Goal: Information Seeking & Learning: Learn about a topic

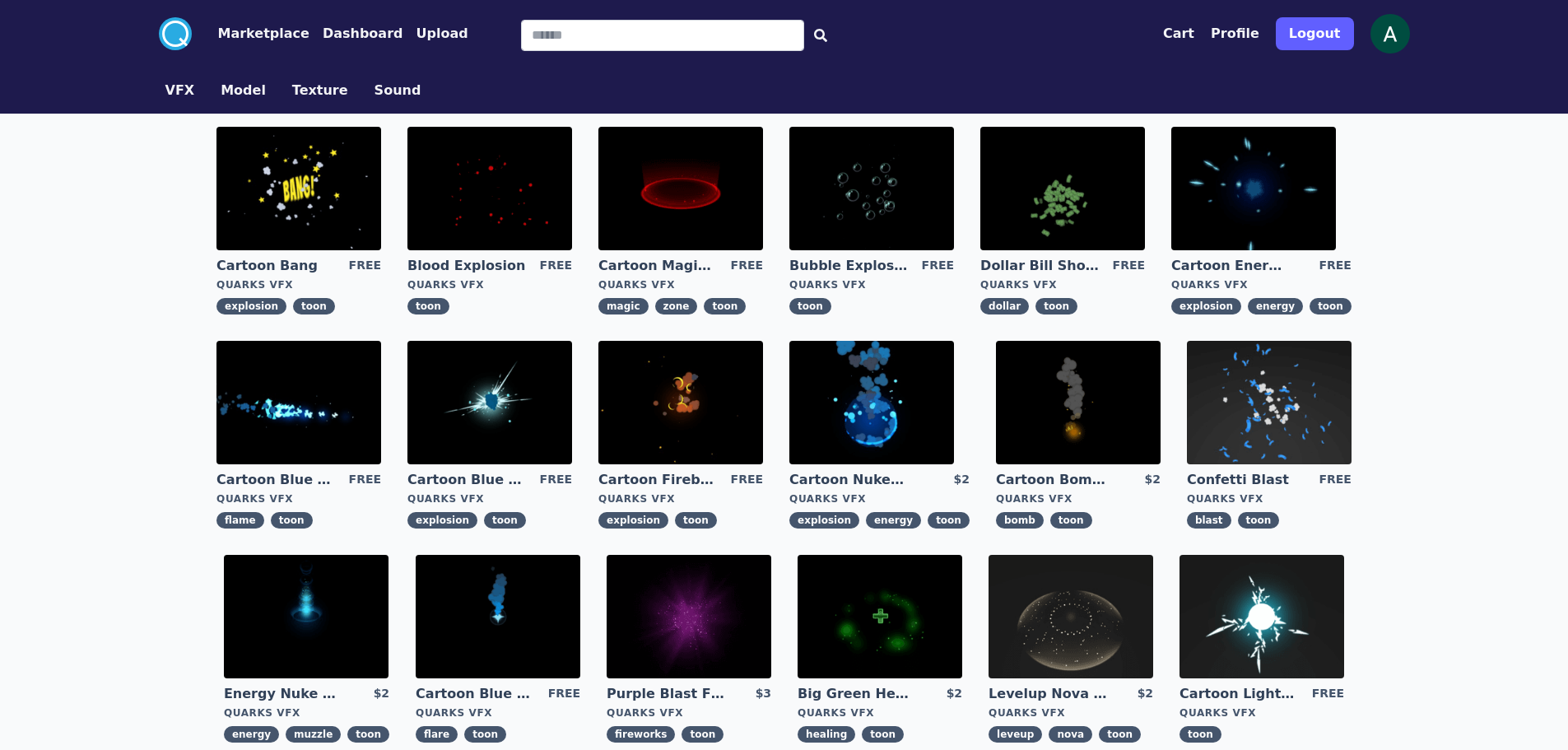
scroll to position [83, 0]
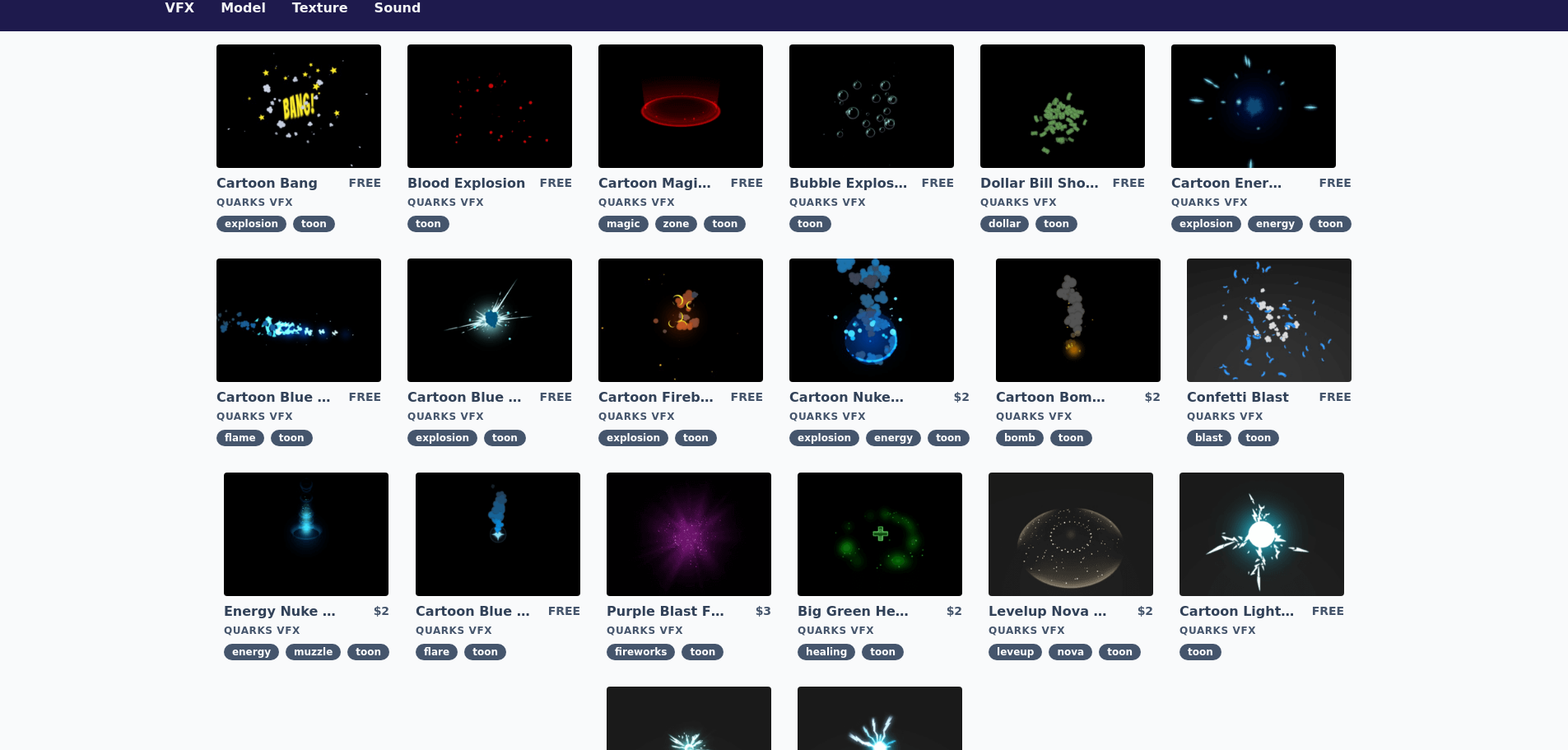
click at [510, 312] on img at bounding box center [489, 320] width 165 height 124
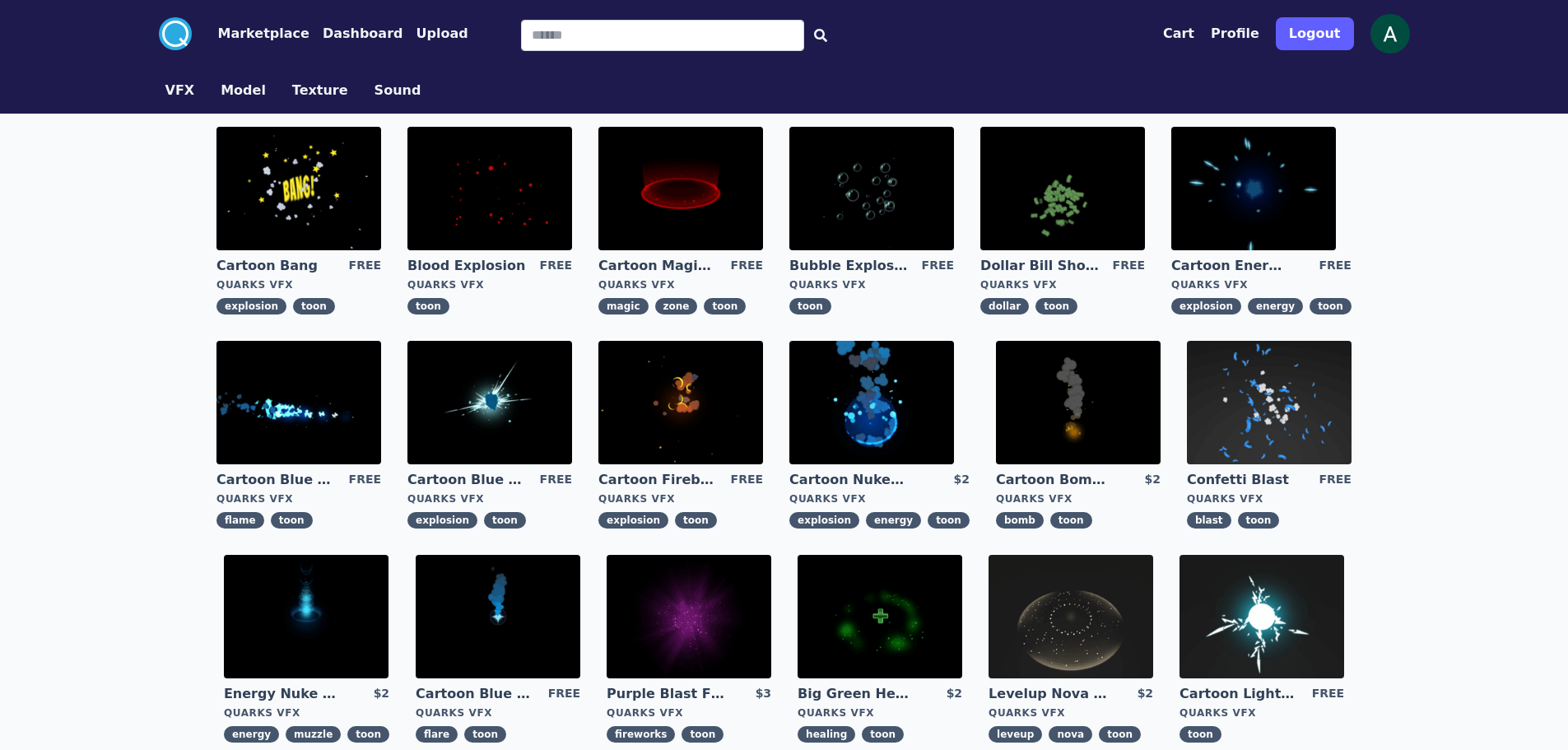
click at [924, 405] on img at bounding box center [871, 402] width 165 height 124
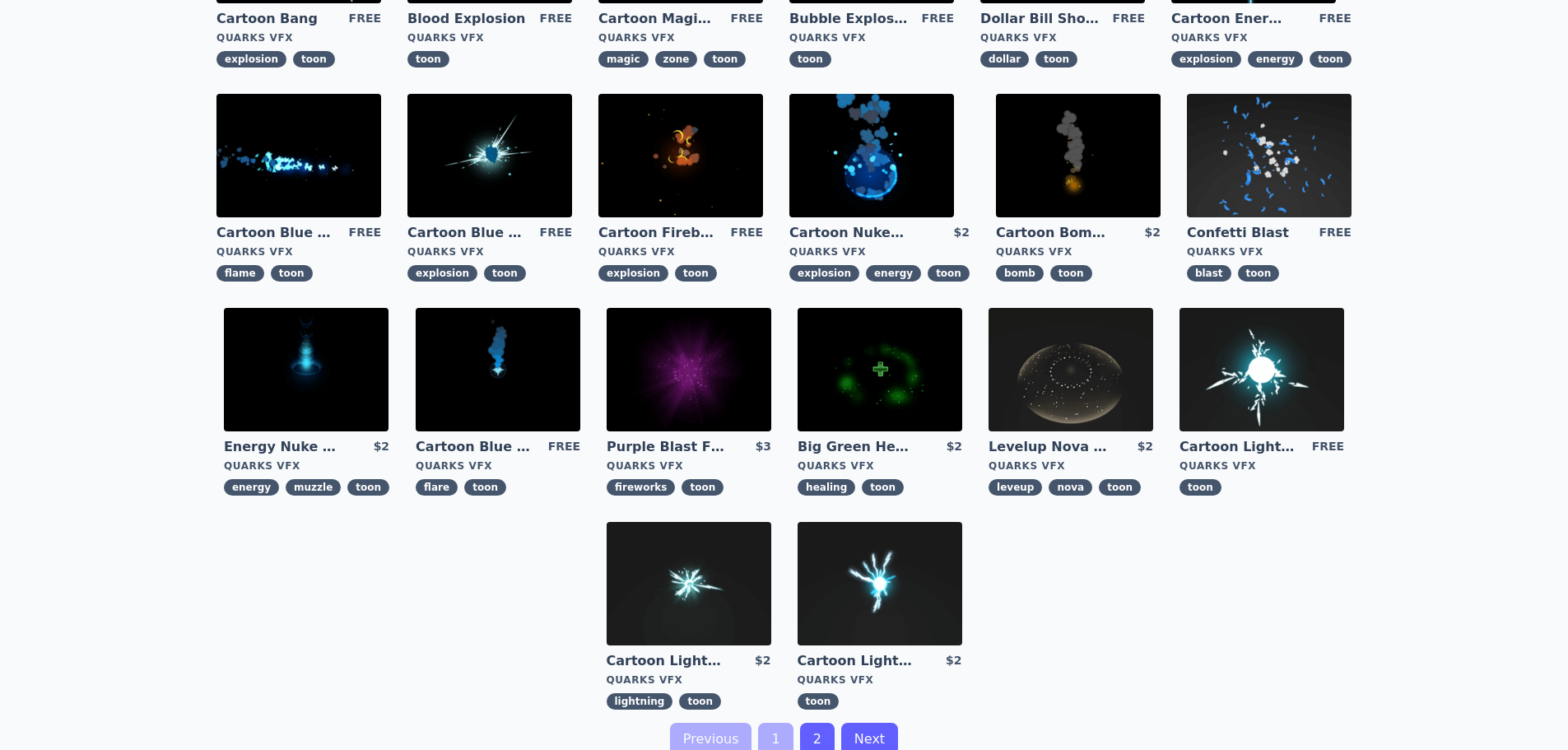
scroll to position [329, 0]
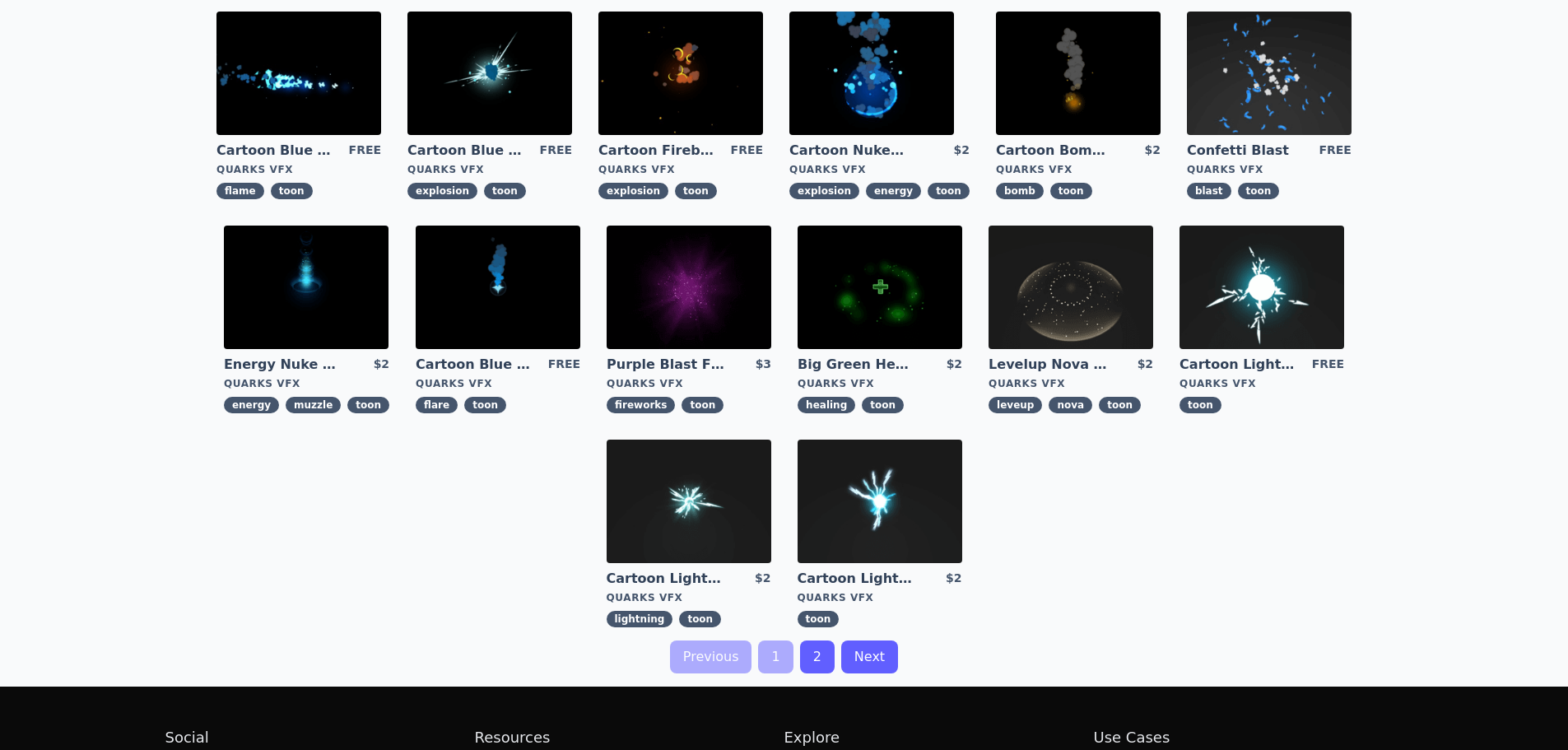
click at [708, 501] on img at bounding box center [689, 501] width 165 height 124
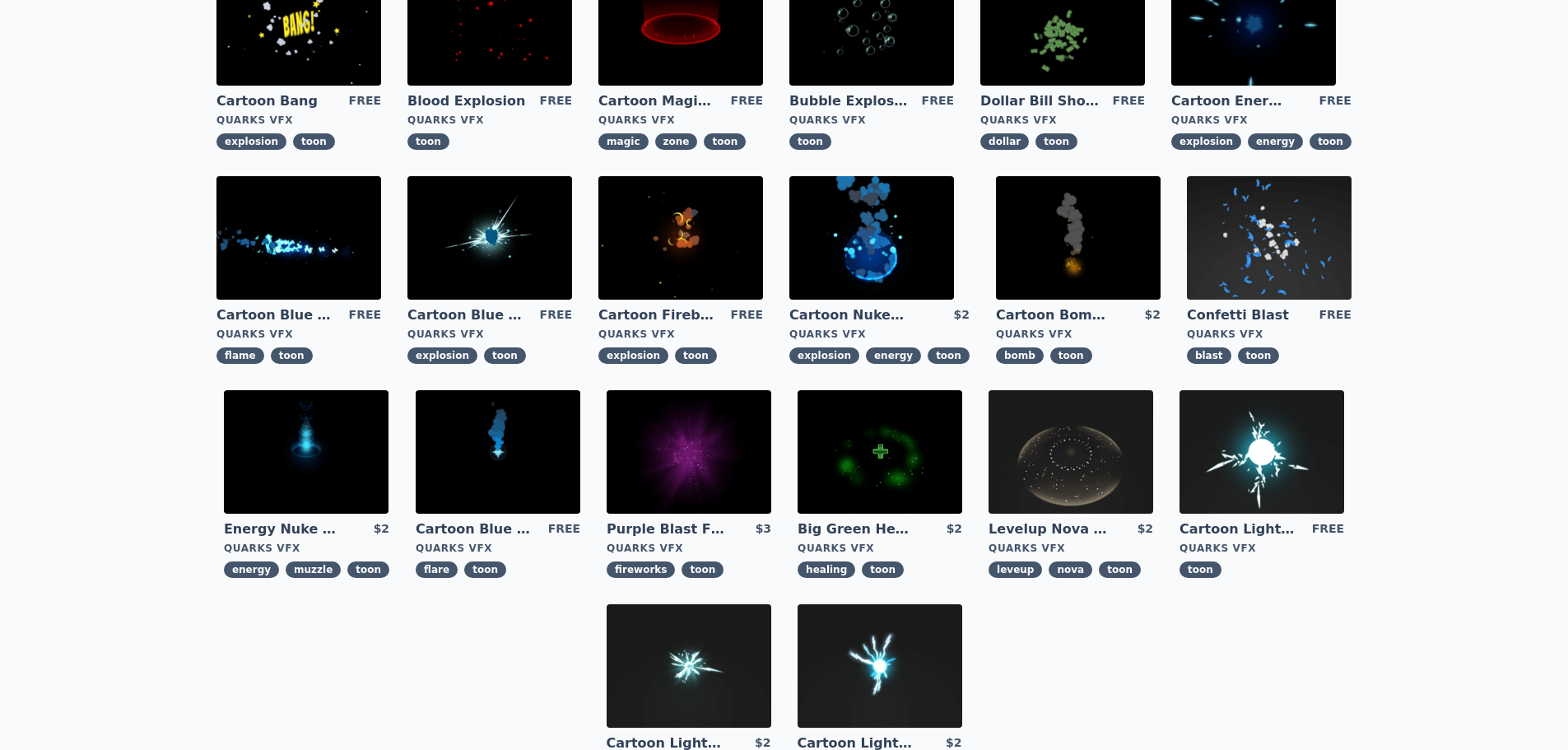
scroll to position [329, 0]
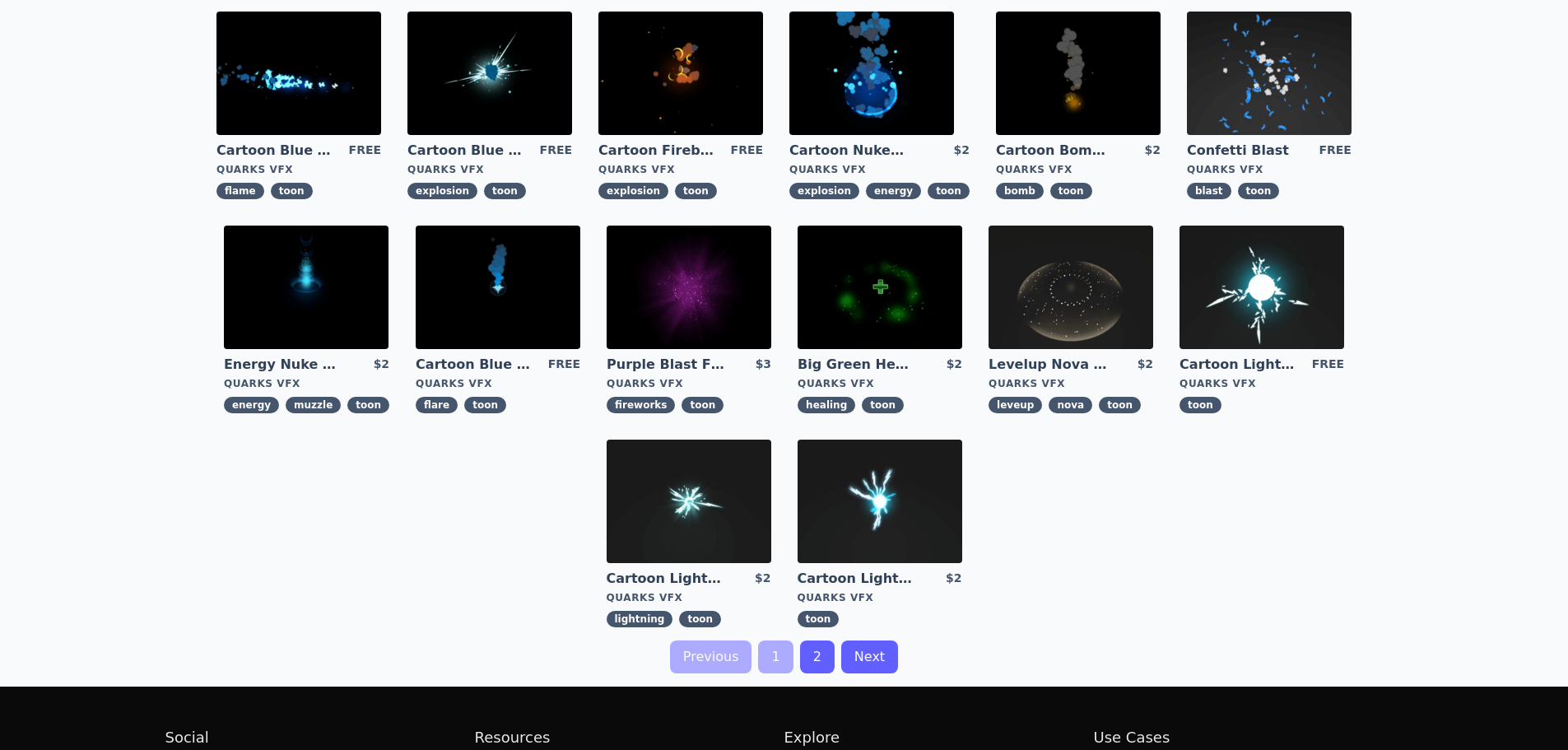
click at [811, 664] on link "2" at bounding box center [817, 656] width 34 height 33
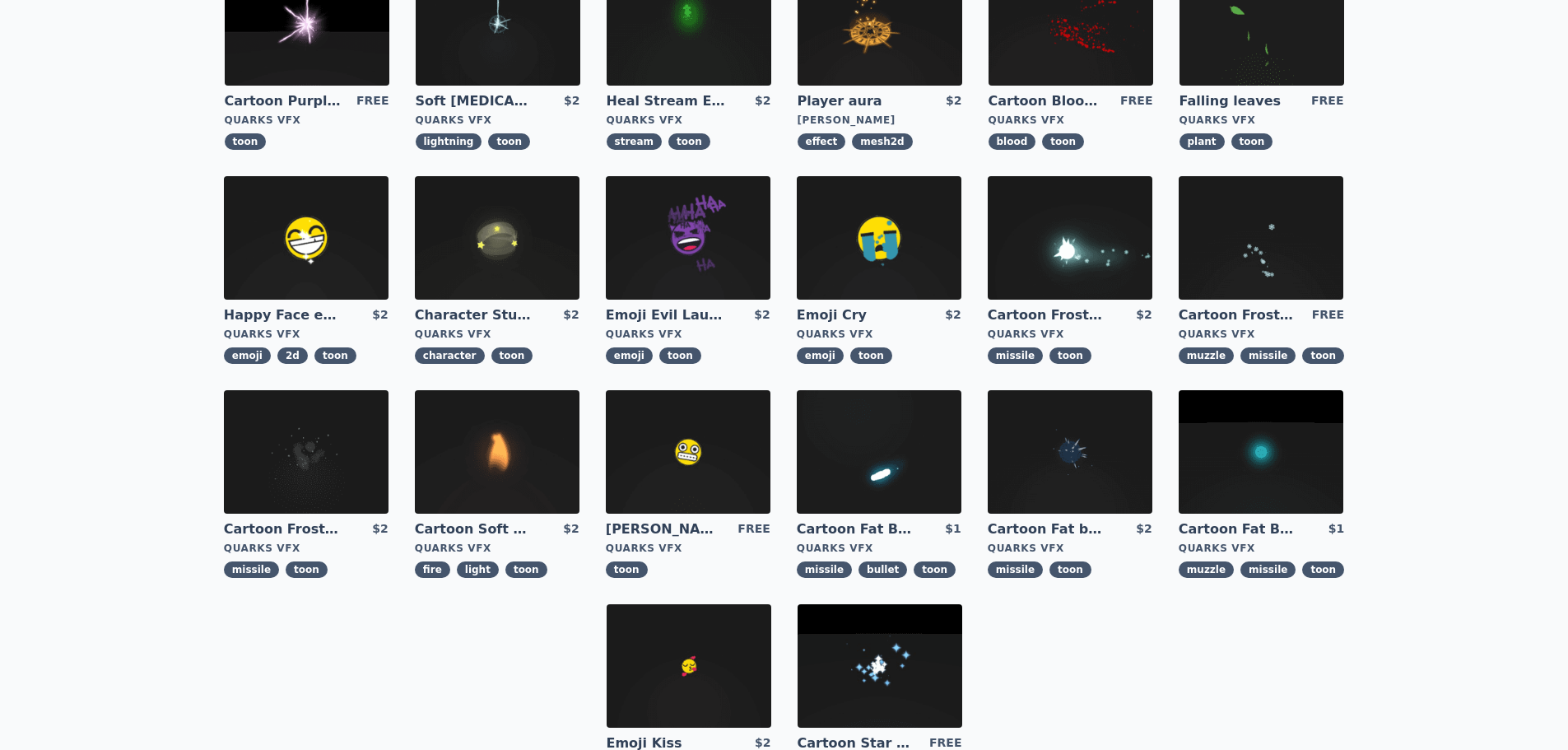
scroll to position [247, 0]
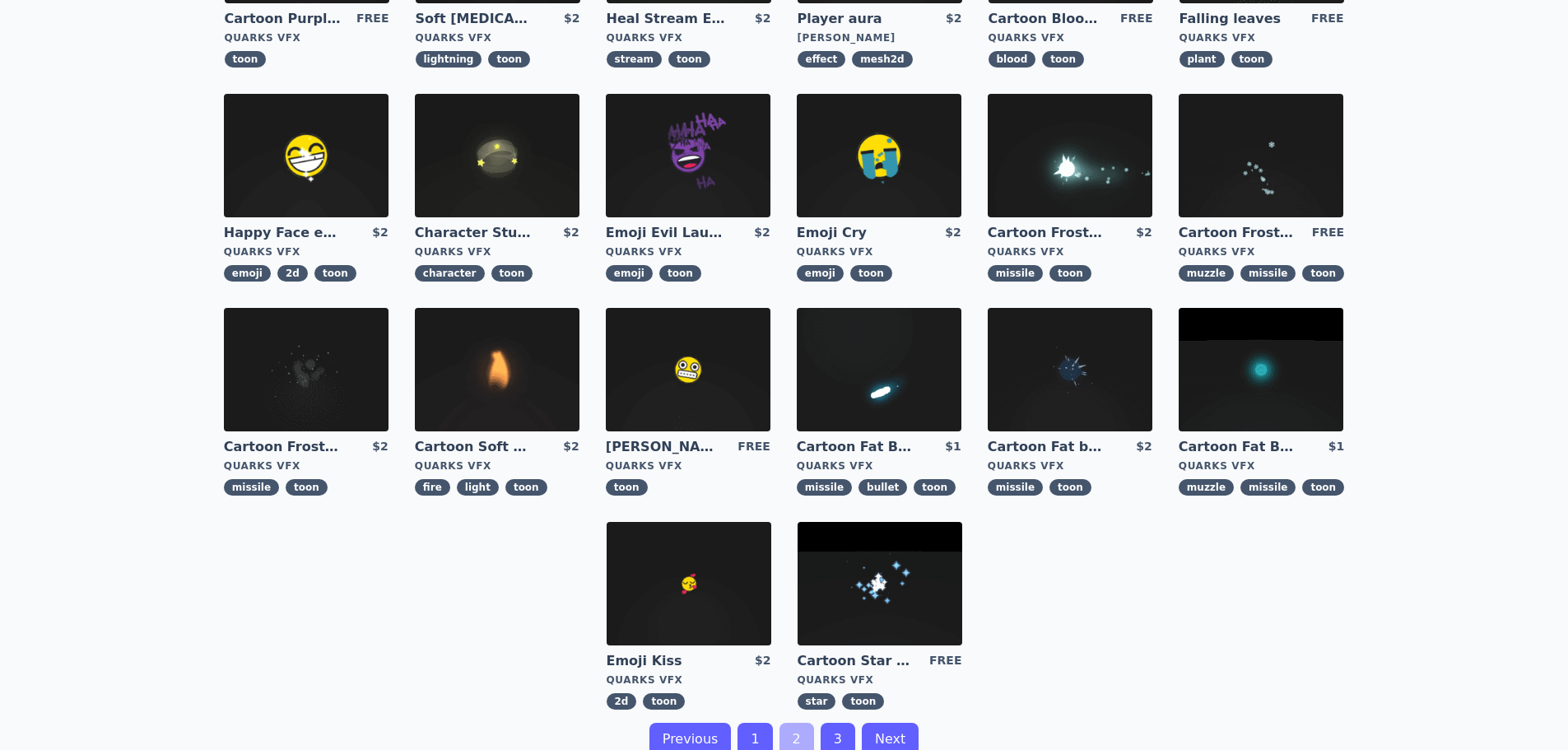
click at [801, 739] on link "2" at bounding box center [796, 738] width 34 height 33
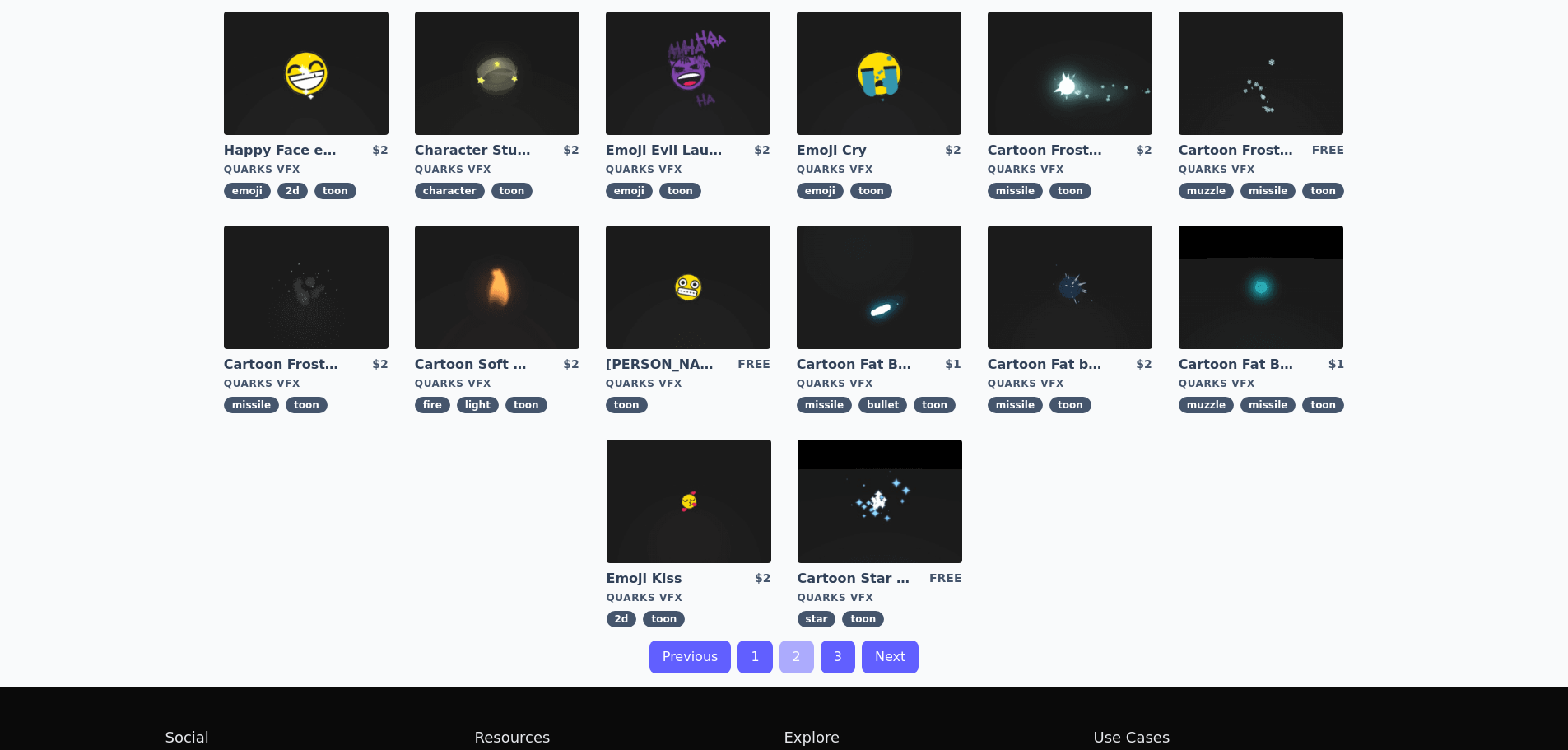
click at [784, 654] on link "2" at bounding box center [796, 656] width 34 height 33
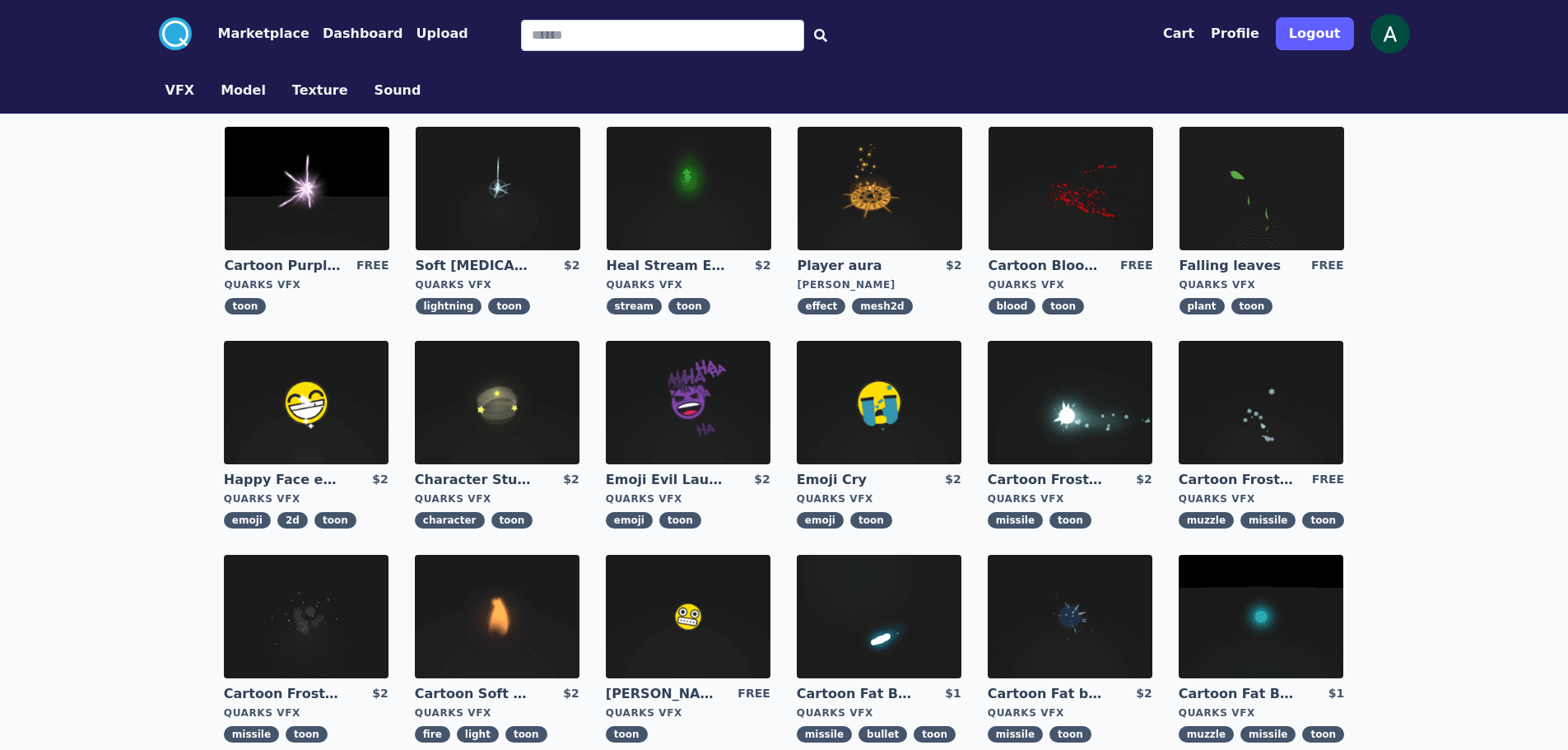
scroll to position [412, 0]
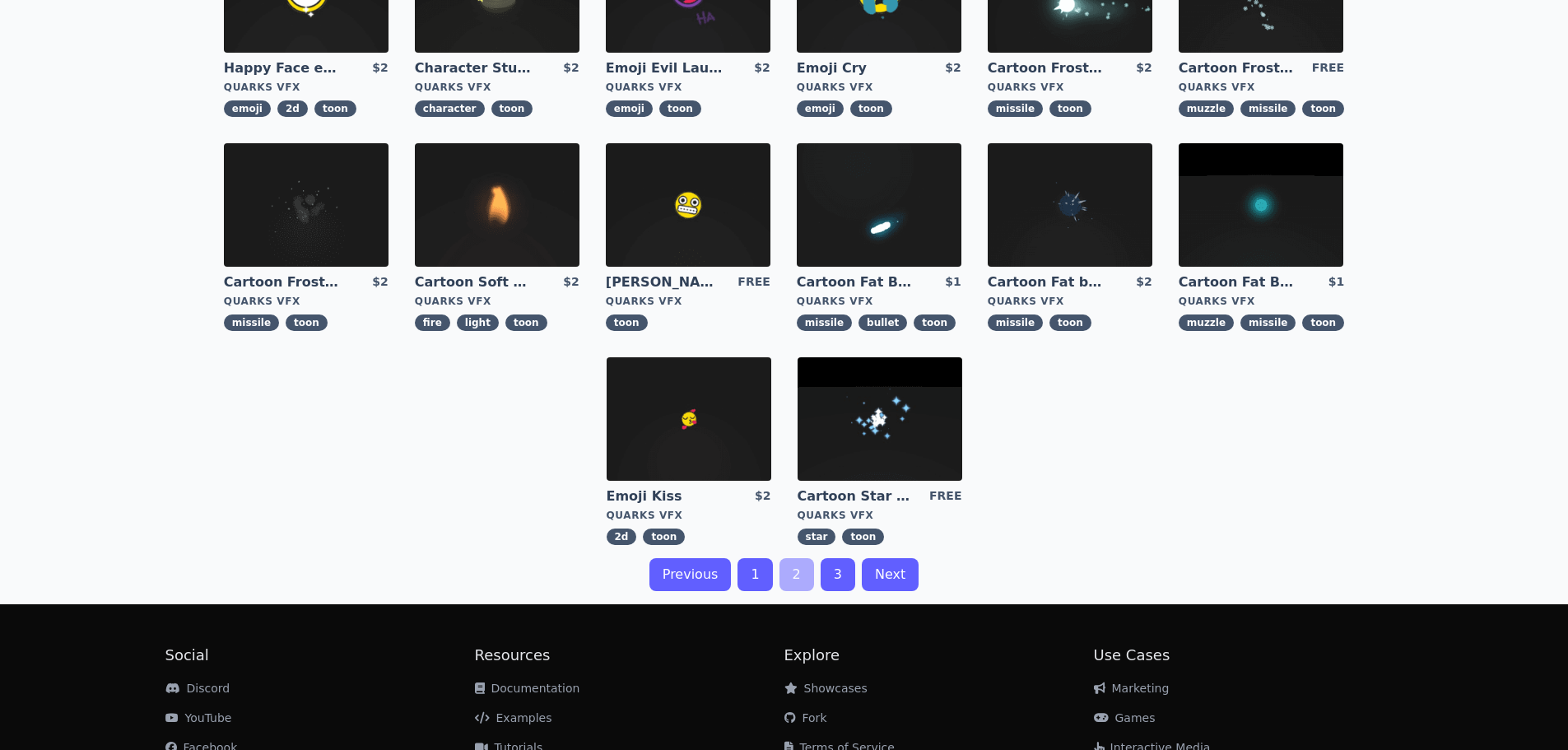
click at [764, 571] on link "1" at bounding box center [754, 573] width 34 height 33
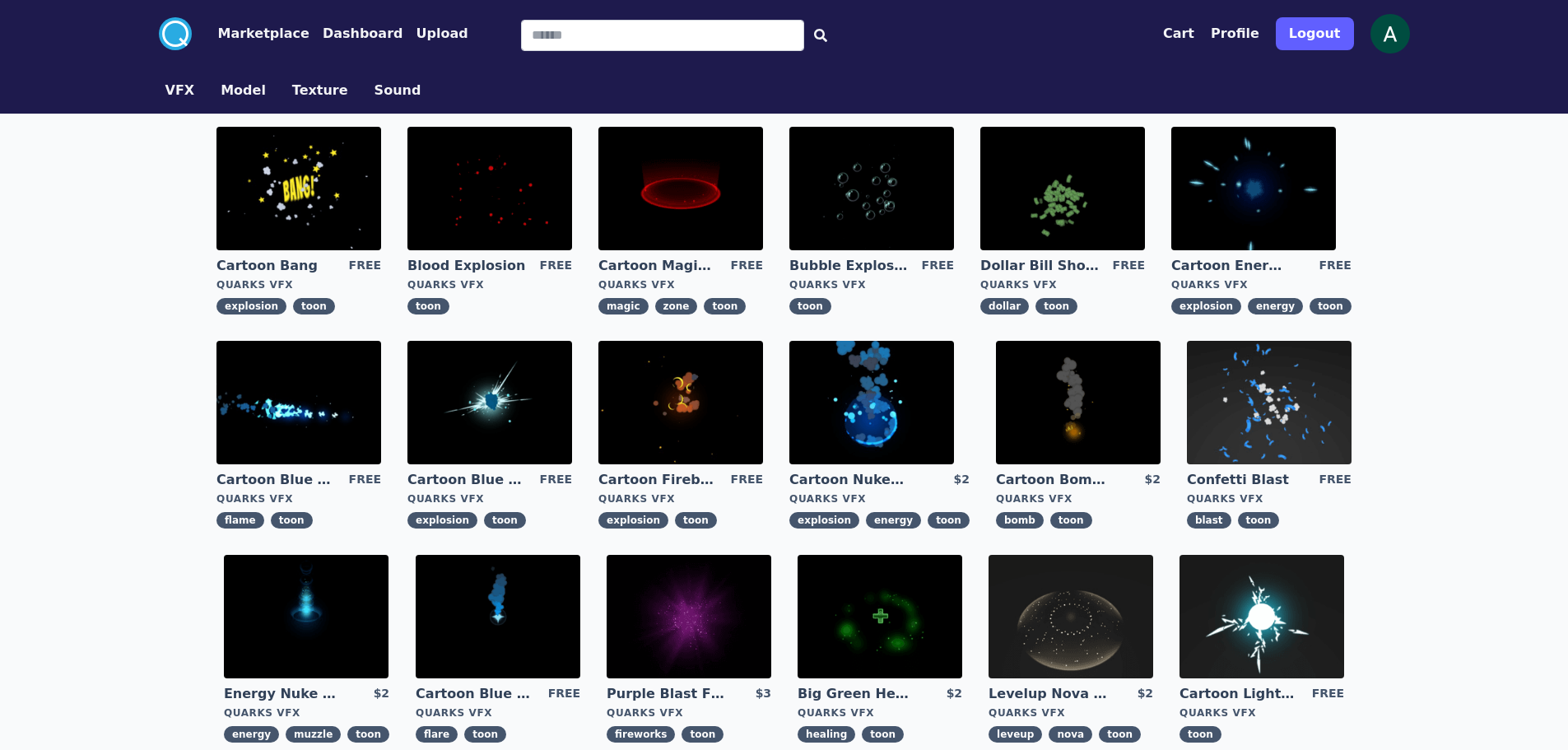
click at [1075, 414] on img at bounding box center [1077, 402] width 165 height 124
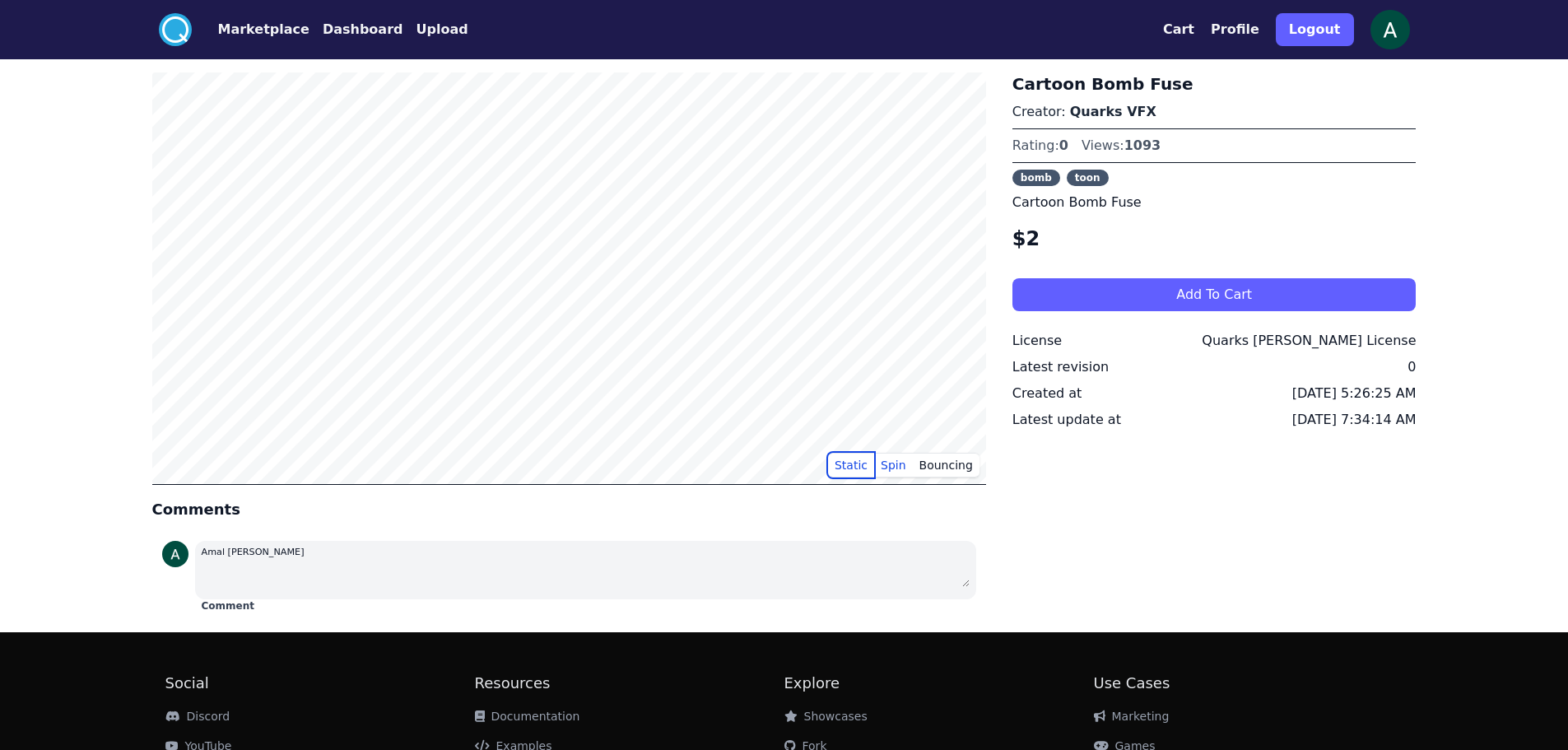
click at [858, 470] on button "Static" at bounding box center [851, 465] width 46 height 25
click at [839, 548] on div "Amal [PERSON_NAME]" at bounding box center [586, 550] width 768 height 20
click at [846, 516] on h4 "Comments" at bounding box center [569, 509] width 834 height 23
drag, startPoint x: 1468, startPoint y: 131, endPoint x: 1416, endPoint y: 35, distance: 109.2
click at [1468, 131] on div ".cls-1{fill:#fff;}.cls-2{fill:#29abe2;} Marketplace Dashboard Upload Cart Profi…" at bounding box center [784, 438] width 1568 height 875
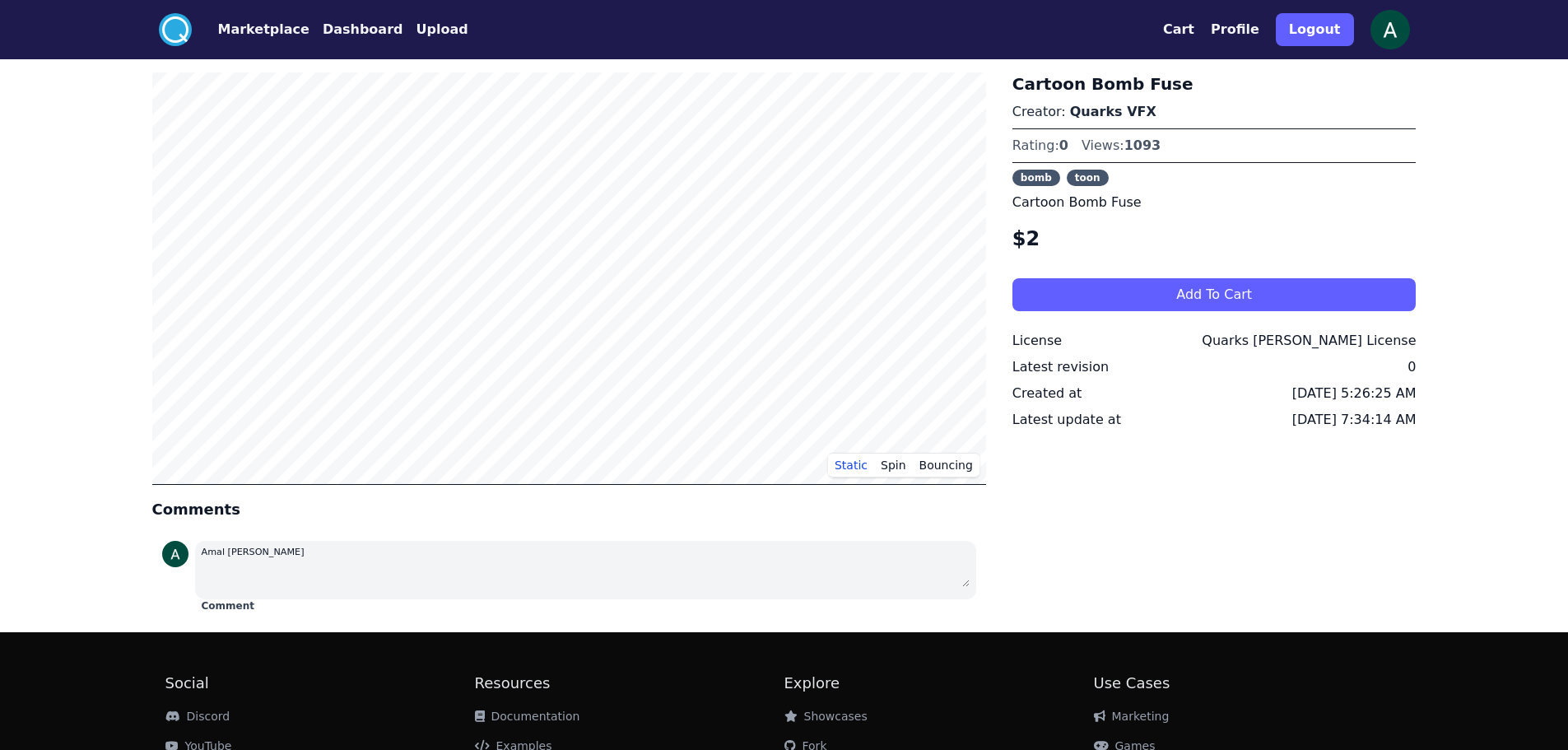
click at [1101, 531] on div "Cartoon Bomb Fuse Creator: Quarks VFX Rating: 0 Views: 1093 bomb toon Cartoon B…" at bounding box center [1214, 346] width 404 height 546
